Goal: Information Seeking & Learning: Learn about a topic

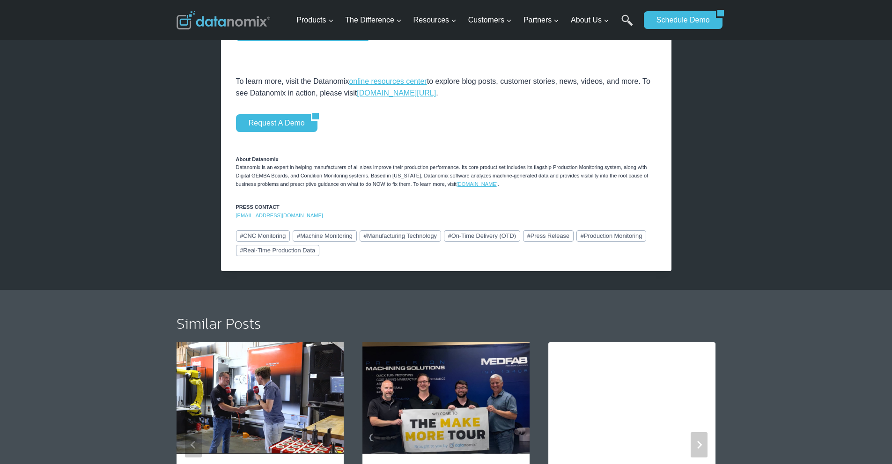
scroll to position [1123, 0]
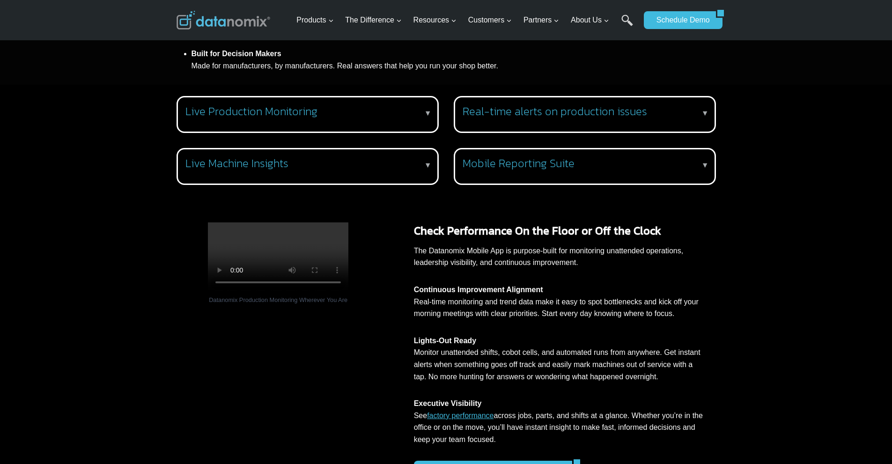
scroll to position [608, 0]
click at [588, 174] on div "Mobile Reporting Suite ▼ Shift summaries and performance insights, automaticall…" at bounding box center [585, 167] width 262 height 37
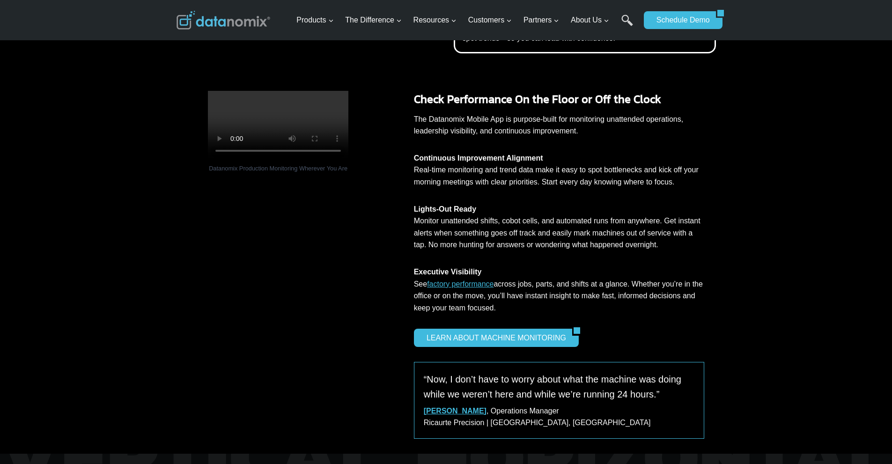
scroll to position [843, 0]
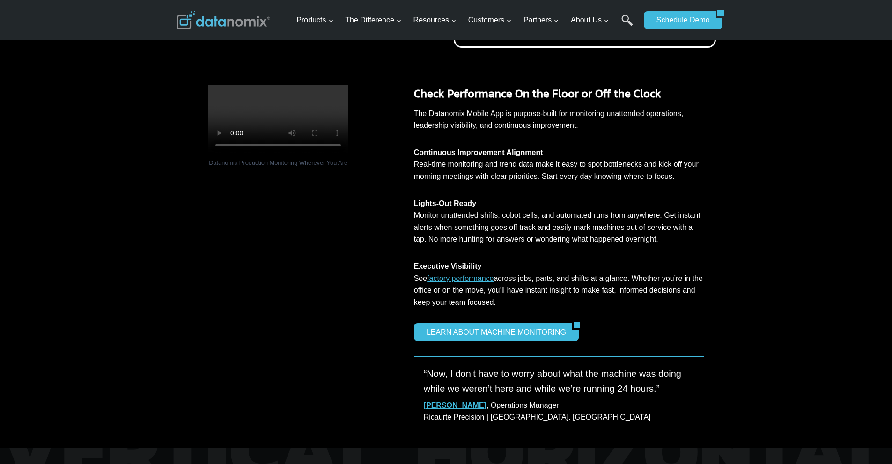
click at [838, 142] on div "Datanomix Production Monitoring Wherever You Are Check Performance On the Floor…" at bounding box center [446, 248] width 892 height 400
click at [821, 202] on div "Datanomix Production Monitoring Wherever You Are Check Performance On the Floor…" at bounding box center [446, 248] width 892 height 400
